Goal: Find specific page/section: Find specific page/section

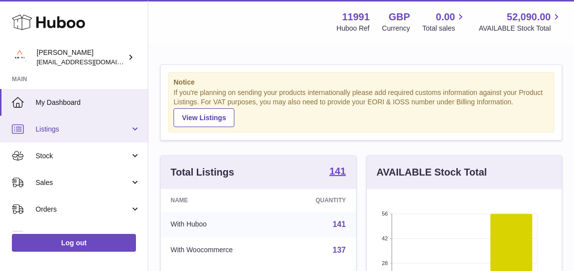
scroll to position [28, 0]
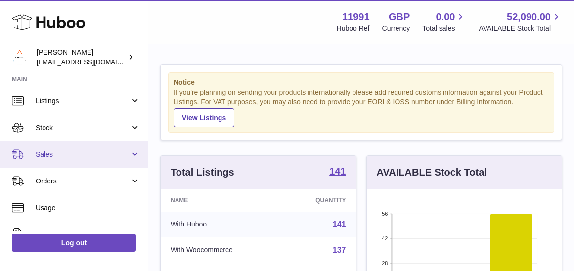
click at [74, 150] on span "Sales" at bounding box center [83, 154] width 94 height 9
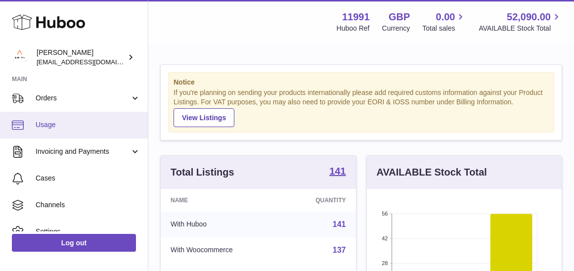
scroll to position [162, 0]
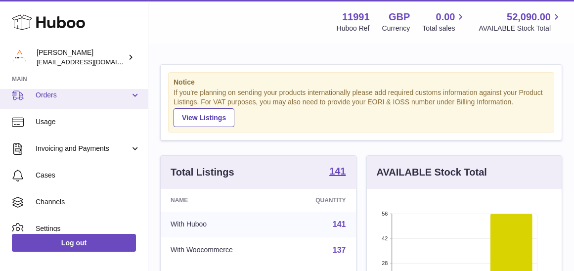
click at [65, 101] on link "Orders" at bounding box center [74, 95] width 148 height 27
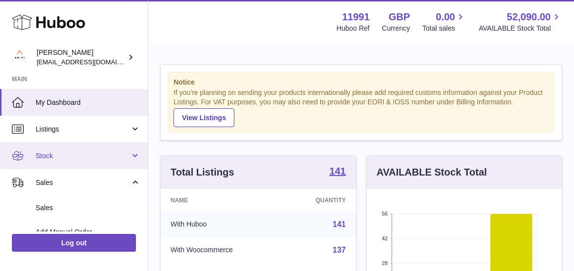
scroll to position [0, 0]
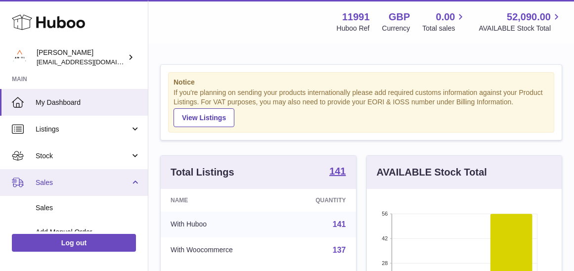
click at [69, 175] on link "Sales" at bounding box center [74, 182] width 148 height 27
click at [73, 178] on span "Sales" at bounding box center [83, 182] width 94 height 9
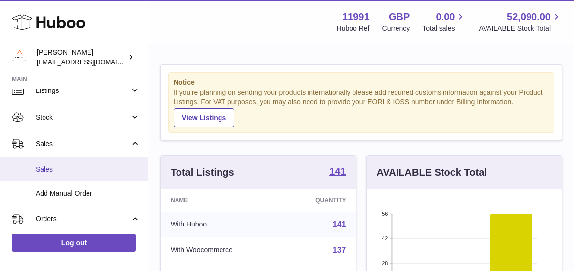
scroll to position [52, 0]
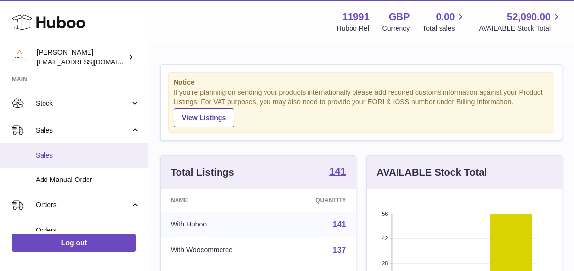
click at [68, 156] on span "Sales" at bounding box center [88, 155] width 105 height 9
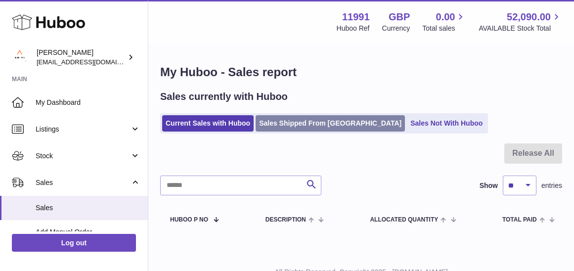
click at [310, 122] on link "Sales Shipped From Huboo" at bounding box center [329, 123] width 149 height 16
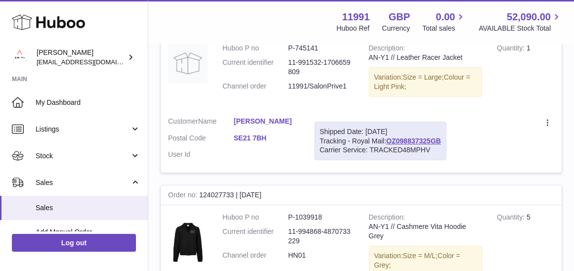
scroll to position [155, 0]
